Goal: Find specific page/section

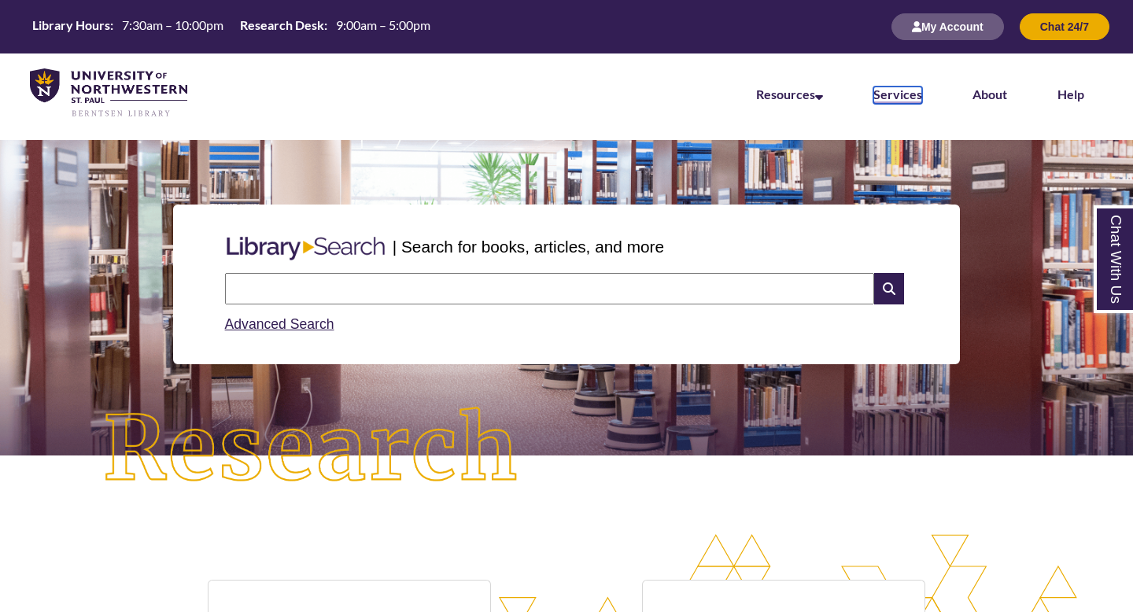
click at [902, 97] on link "Services" at bounding box center [897, 95] width 49 height 17
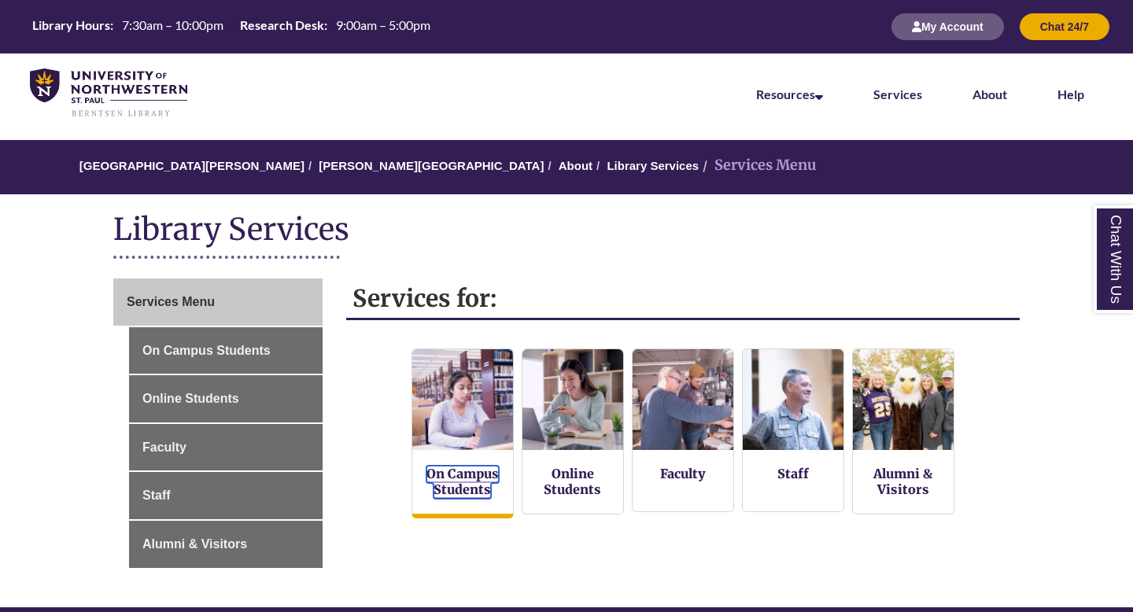
click at [461, 483] on link "On Campus Students" at bounding box center [462, 482] width 72 height 33
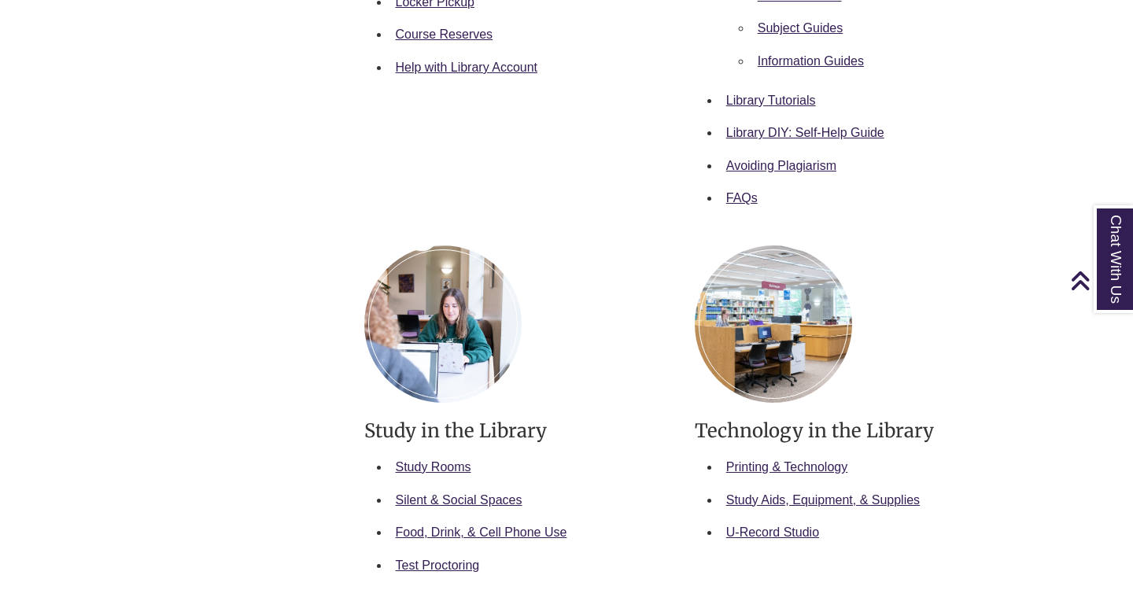
scroll to position [662, 0]
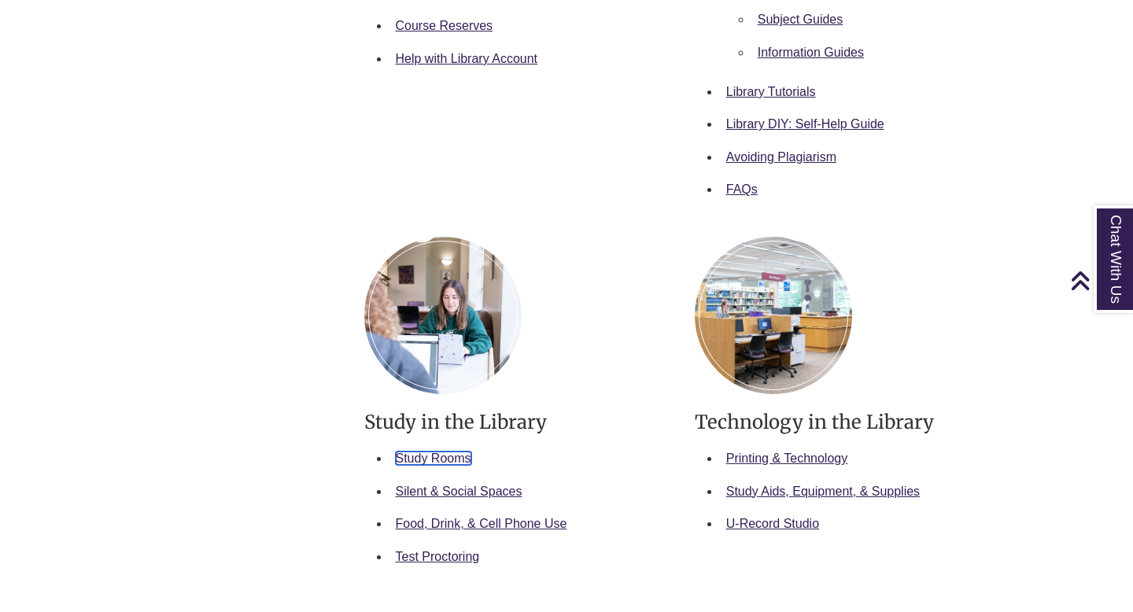
click at [421, 455] on link "Study Rooms" at bounding box center [434, 457] width 76 height 13
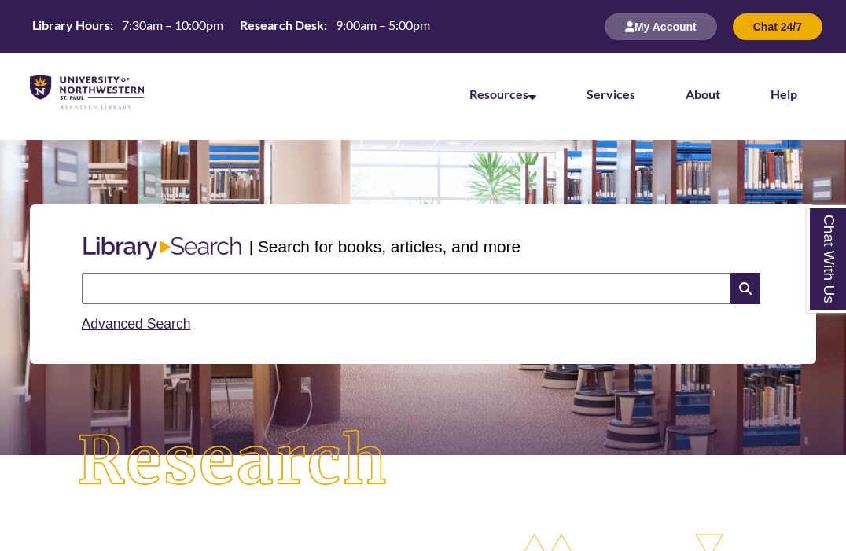
click at [266, 282] on input "text" at bounding box center [406, 288] width 649 height 31
type input "****"
